Goal: Task Accomplishment & Management: Use online tool/utility

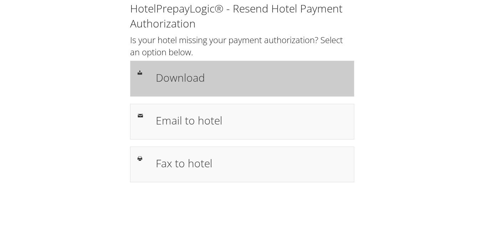
click at [206, 78] on h1 "Download" at bounding box center [251, 78] width 191 height 16
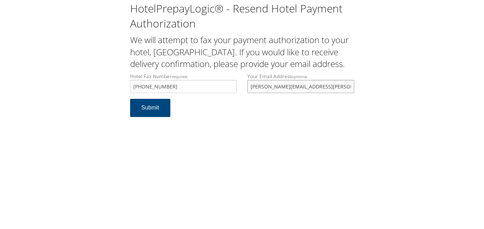
drag, startPoint x: 327, startPoint y: 97, endPoint x: 250, endPoint y: 104, distance: 77.7
click at [250, 93] on input "stephanie.downing@gmail.com" at bounding box center [301, 86] width 107 height 13
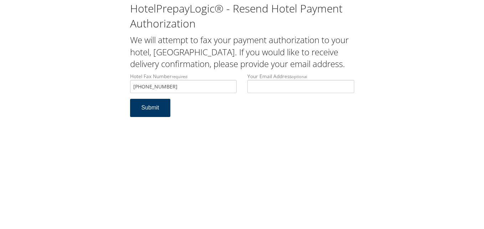
click at [146, 117] on button "Submit" at bounding box center [150, 108] width 41 height 18
